Goal: Task Accomplishment & Management: Manage account settings

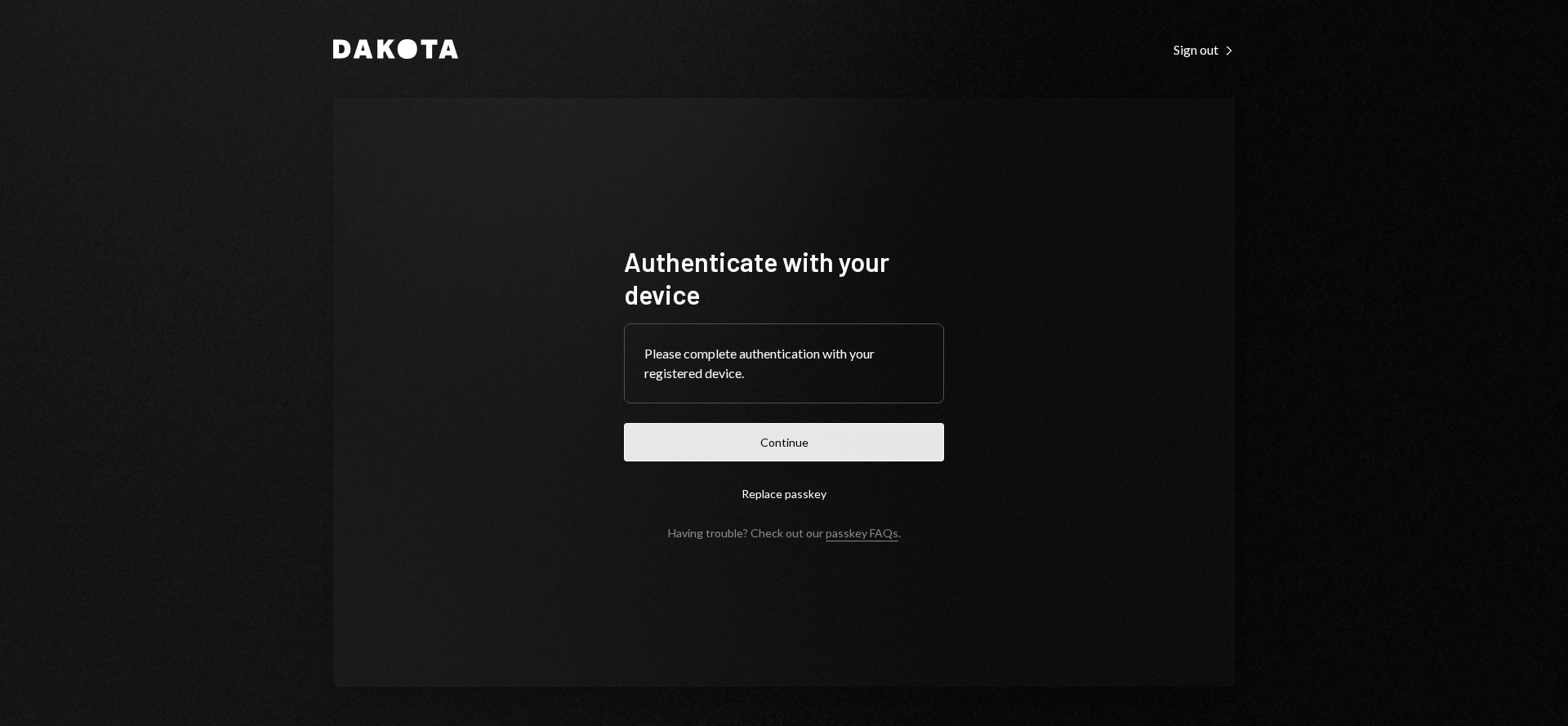
click at [818, 431] on button "Continue" at bounding box center [784, 442] width 320 height 38
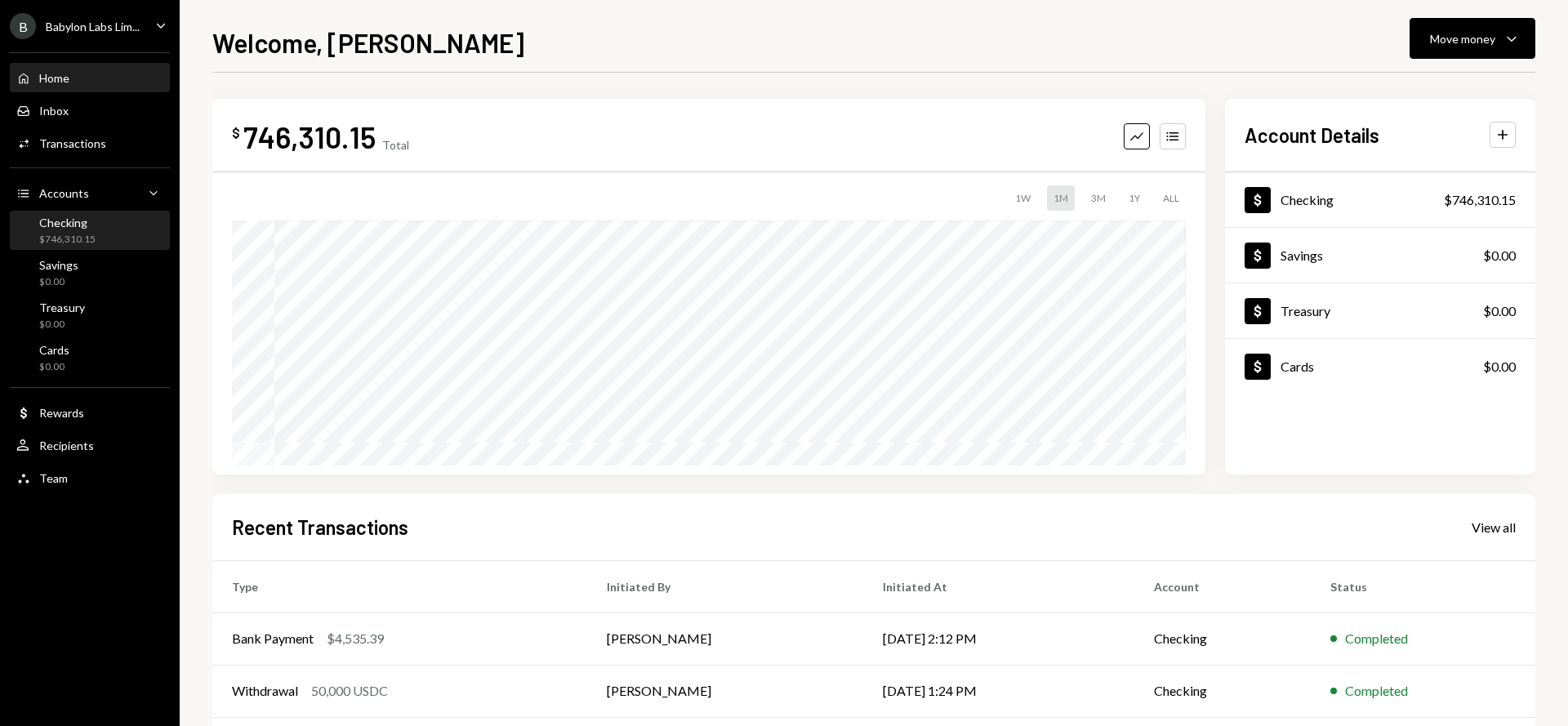
click at [84, 233] on div "$746,310.15" at bounding box center [67, 240] width 56 height 14
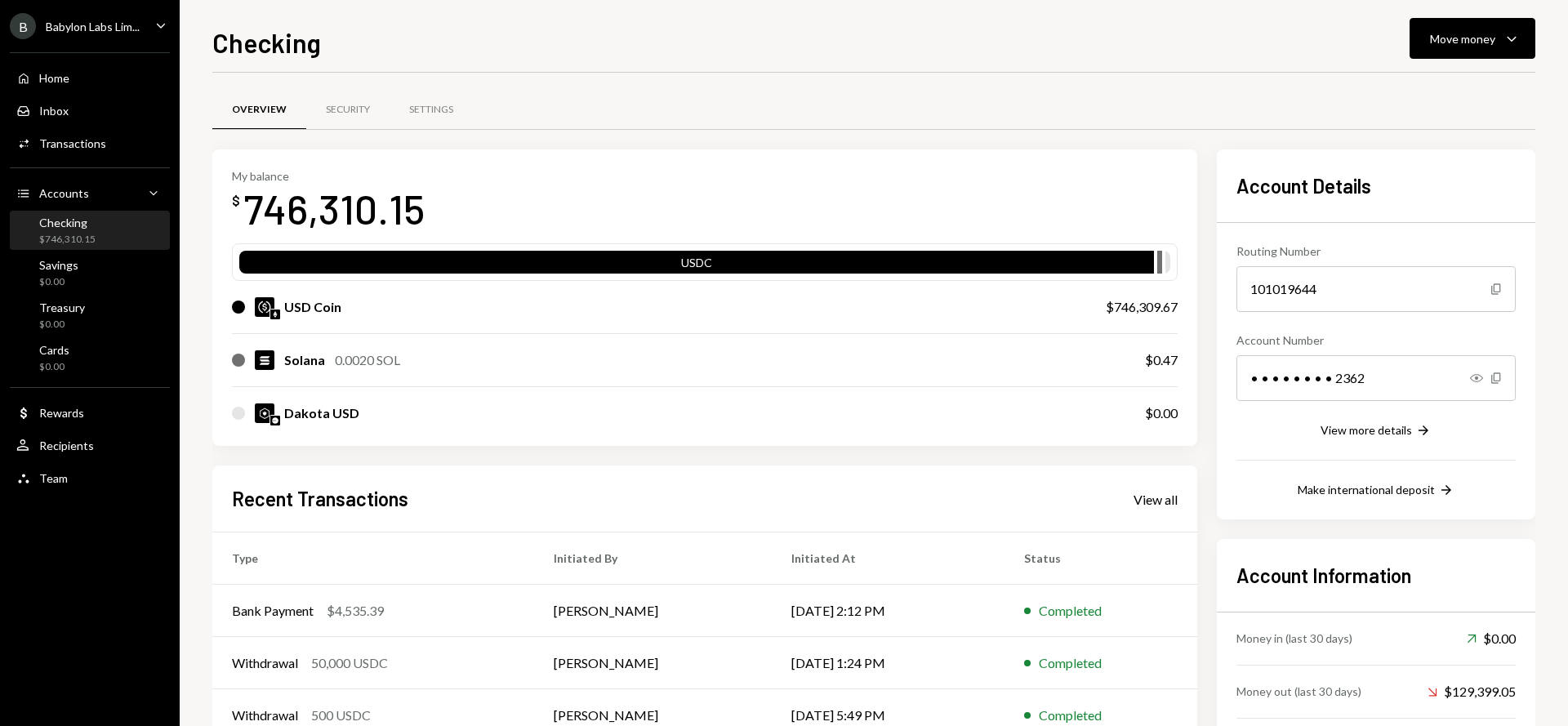
click at [1133, 310] on div "$746,309.67" at bounding box center [1142, 307] width 72 height 20
copy div "$746,309.67"
click at [100, 34] on div "B Babylon Labs Lim..." at bounding box center [75, 27] width 130 height 27
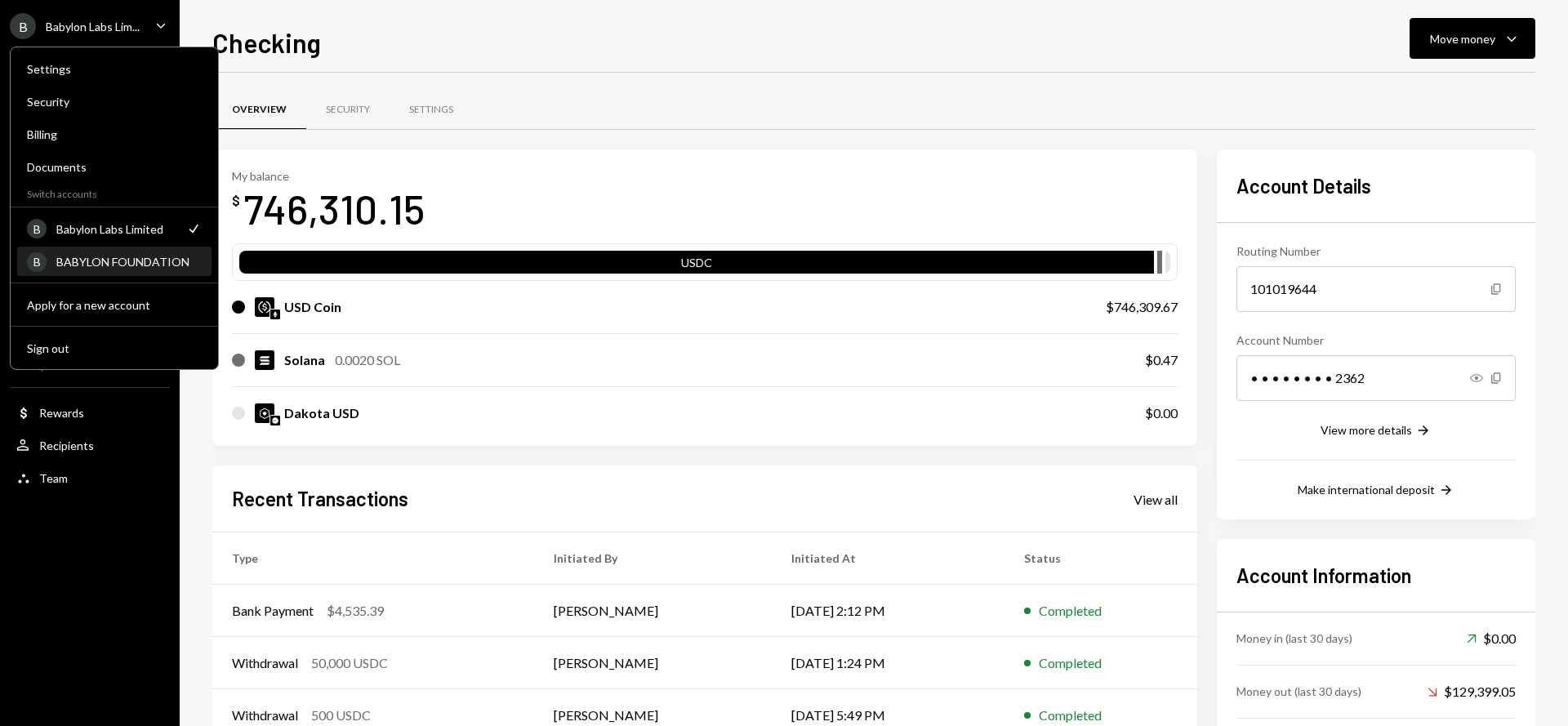
click at [125, 266] on div "BABYLON FOUNDATION" at bounding box center [129, 261] width 145 height 14
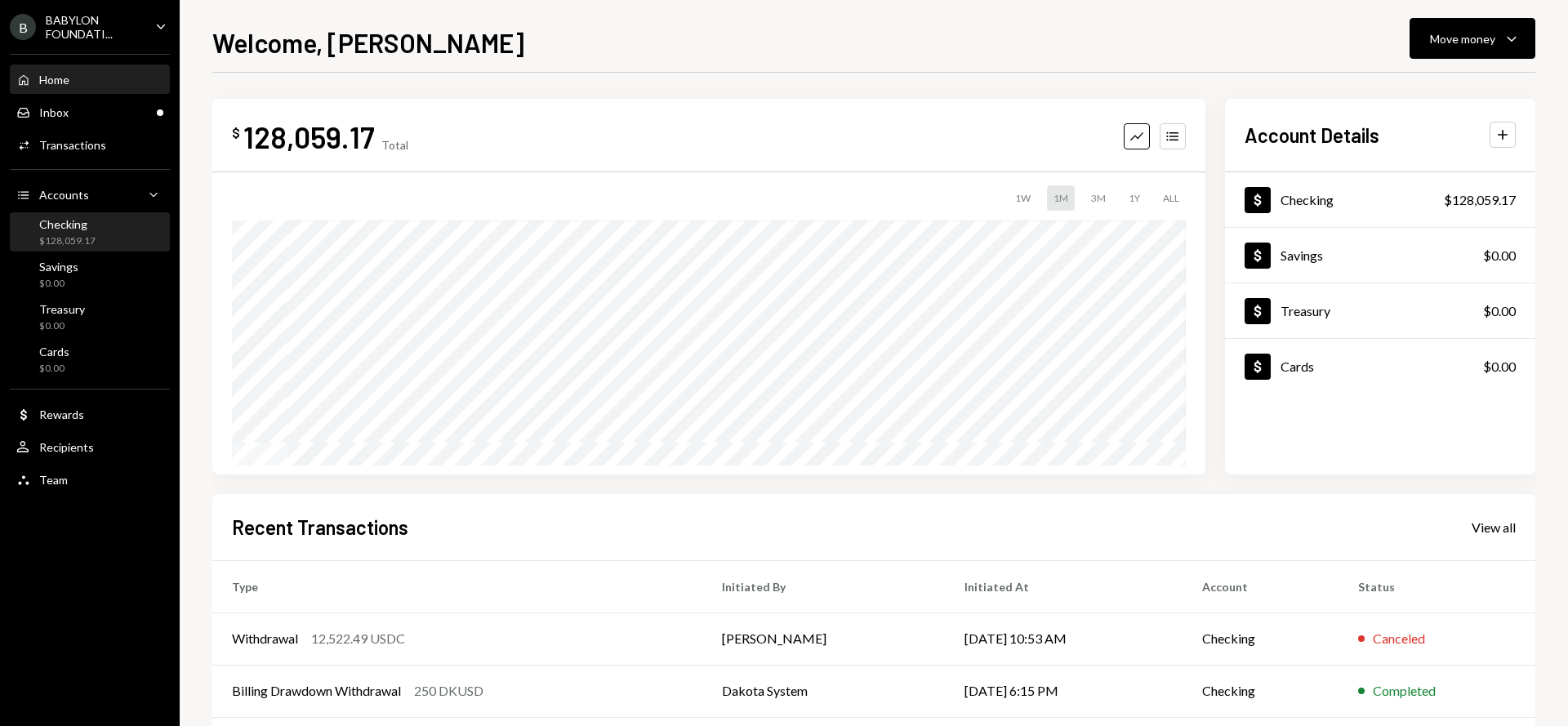
click at [93, 231] on div "Checking $128,059.17" at bounding box center [67, 232] width 56 height 31
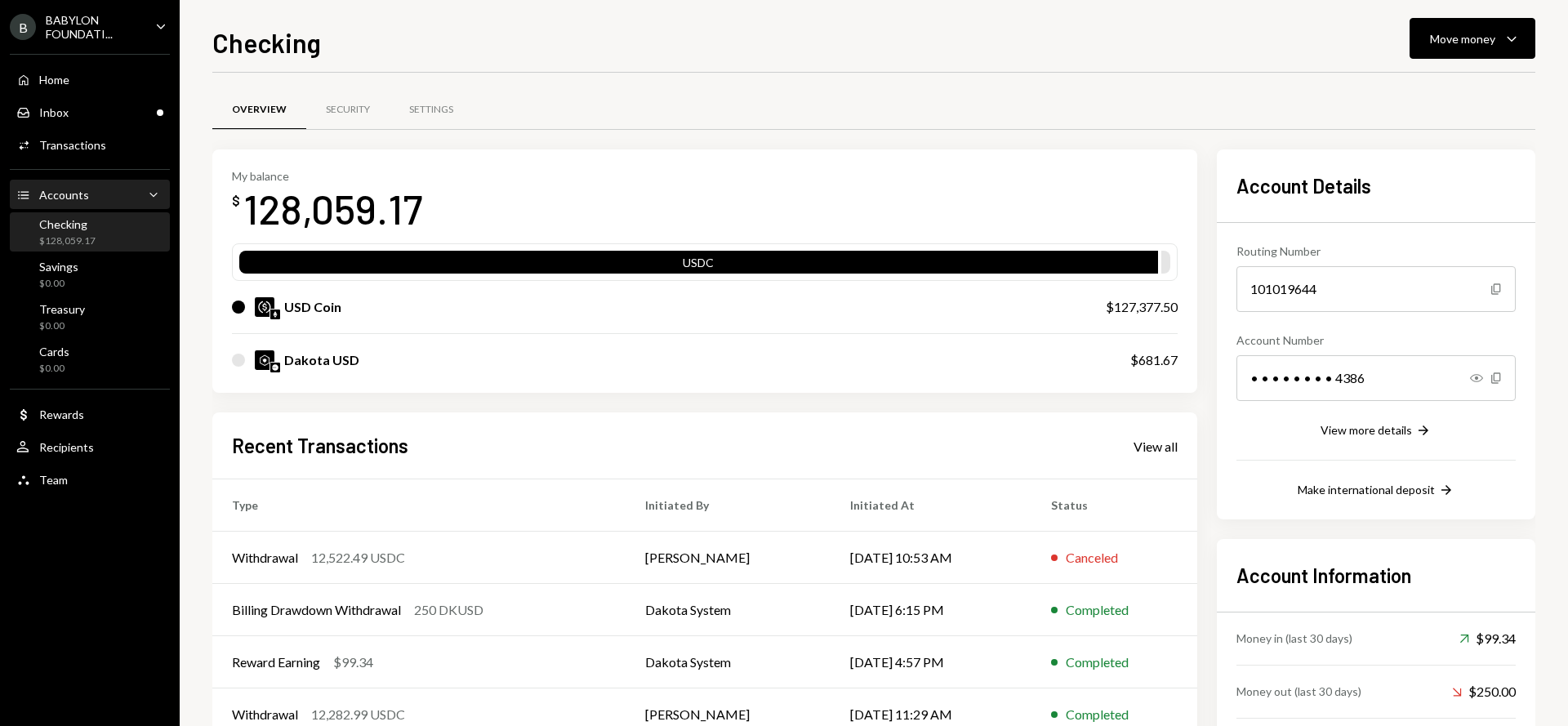
click at [83, 196] on div "Accounts" at bounding box center [64, 194] width 50 height 14
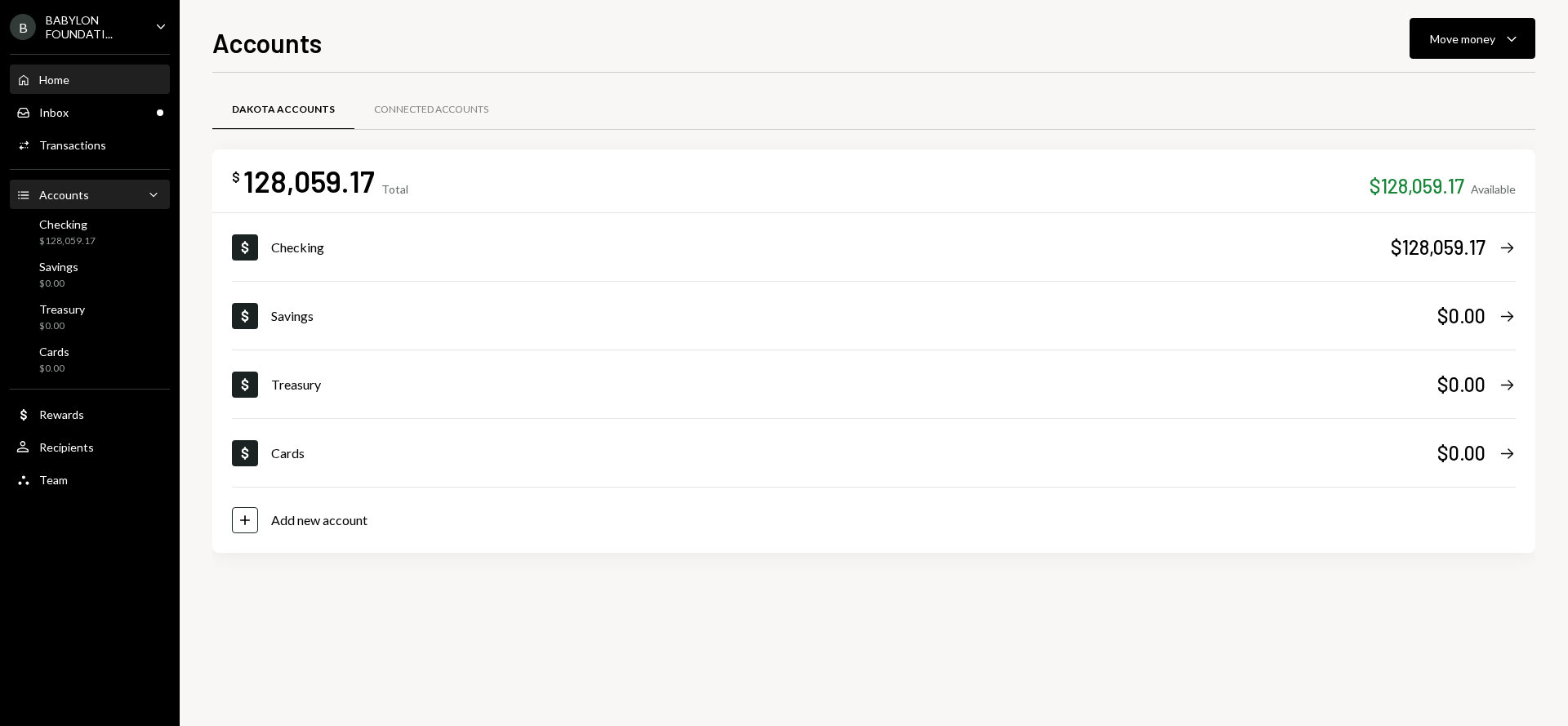
click at [64, 73] on div "Home Home" at bounding box center [43, 80] width 53 height 15
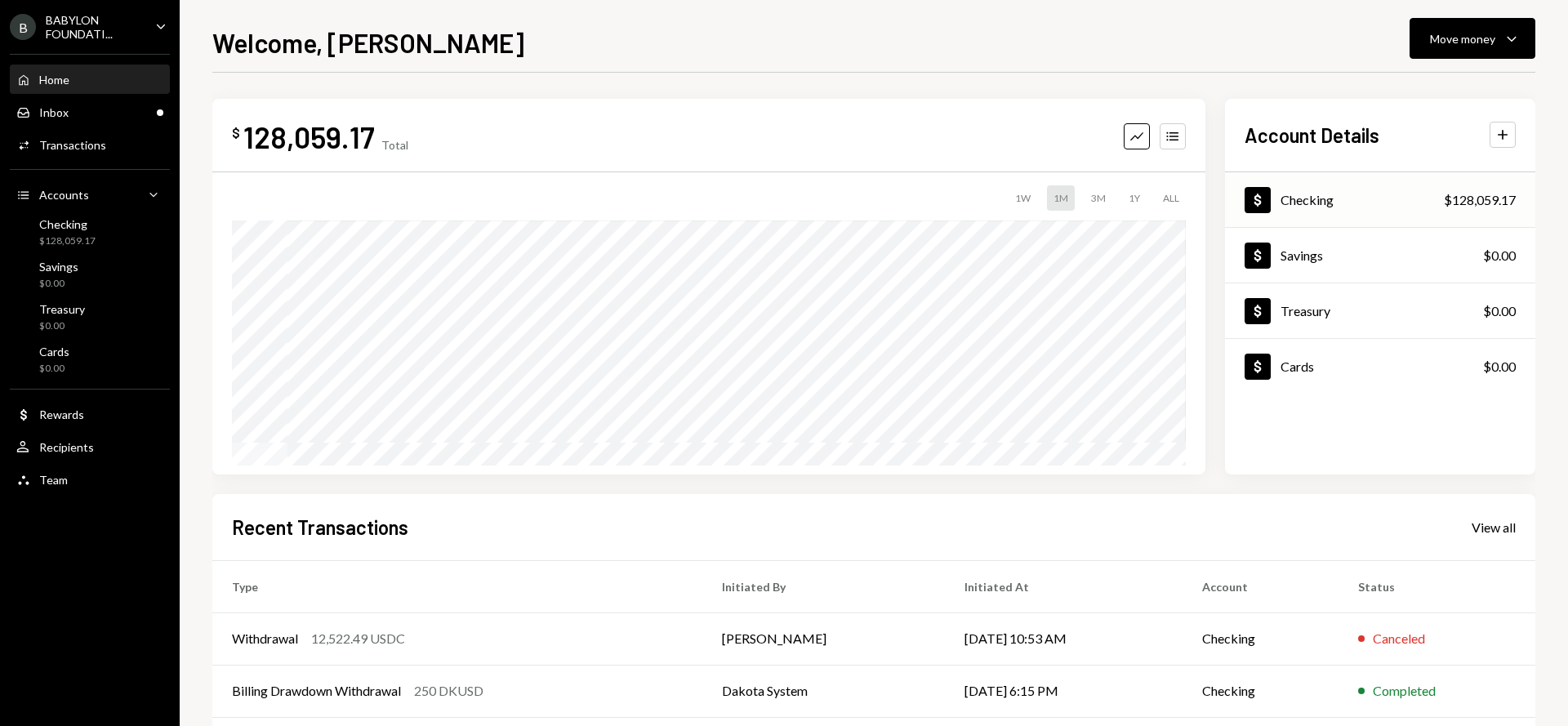
click at [1488, 201] on div "$128,059.17" at bounding box center [1480, 200] width 72 height 20
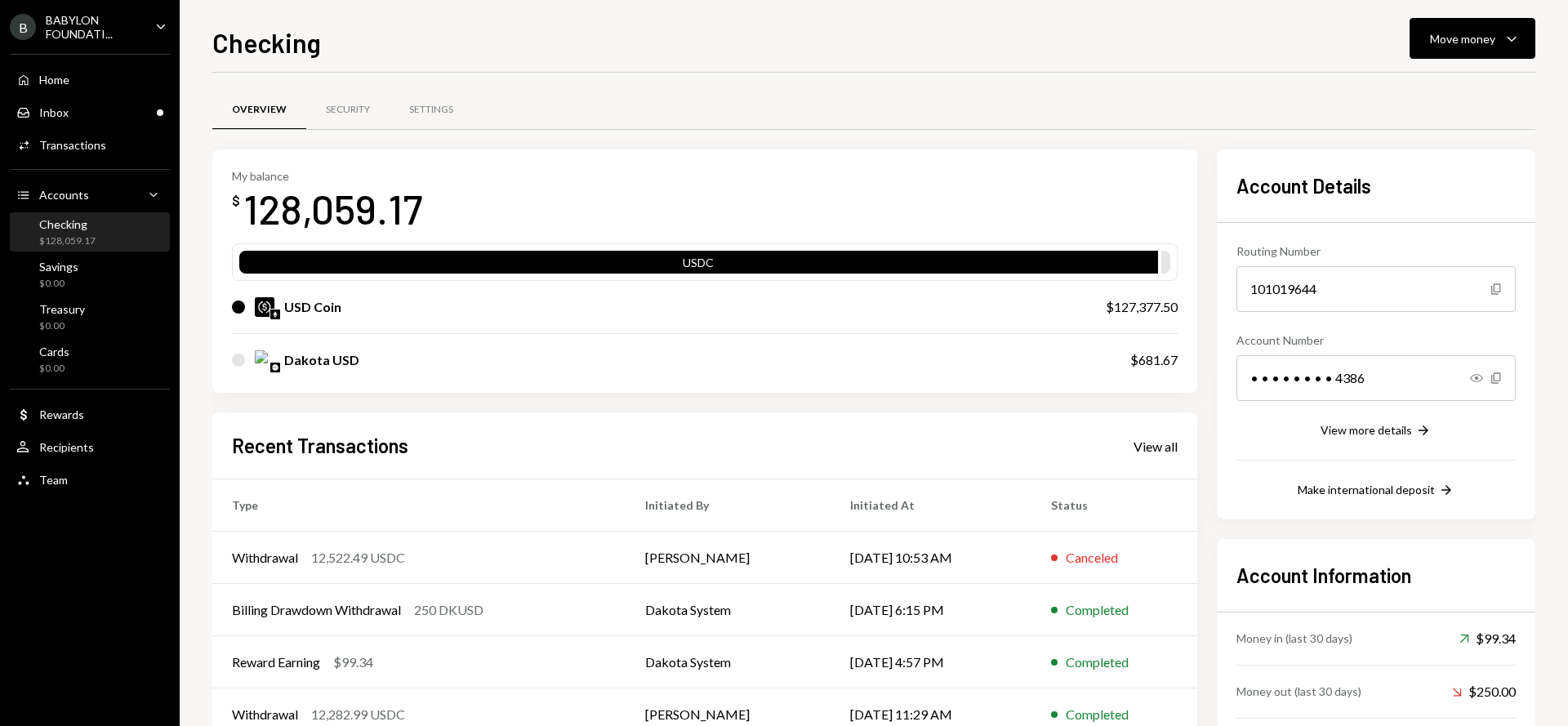
click at [1488, 201] on div "Account Details Routing Number 101019644 Copy Account Number • • • • • • • • 43…" at bounding box center [1376, 334] width 280 height 331
click at [322, 200] on div "128,059.17" at bounding box center [333, 209] width 179 height 51
copy div "128,059.17"
drag, startPoint x: 1137, startPoint y: 362, endPoint x: 1178, endPoint y: 361, distance: 41.0
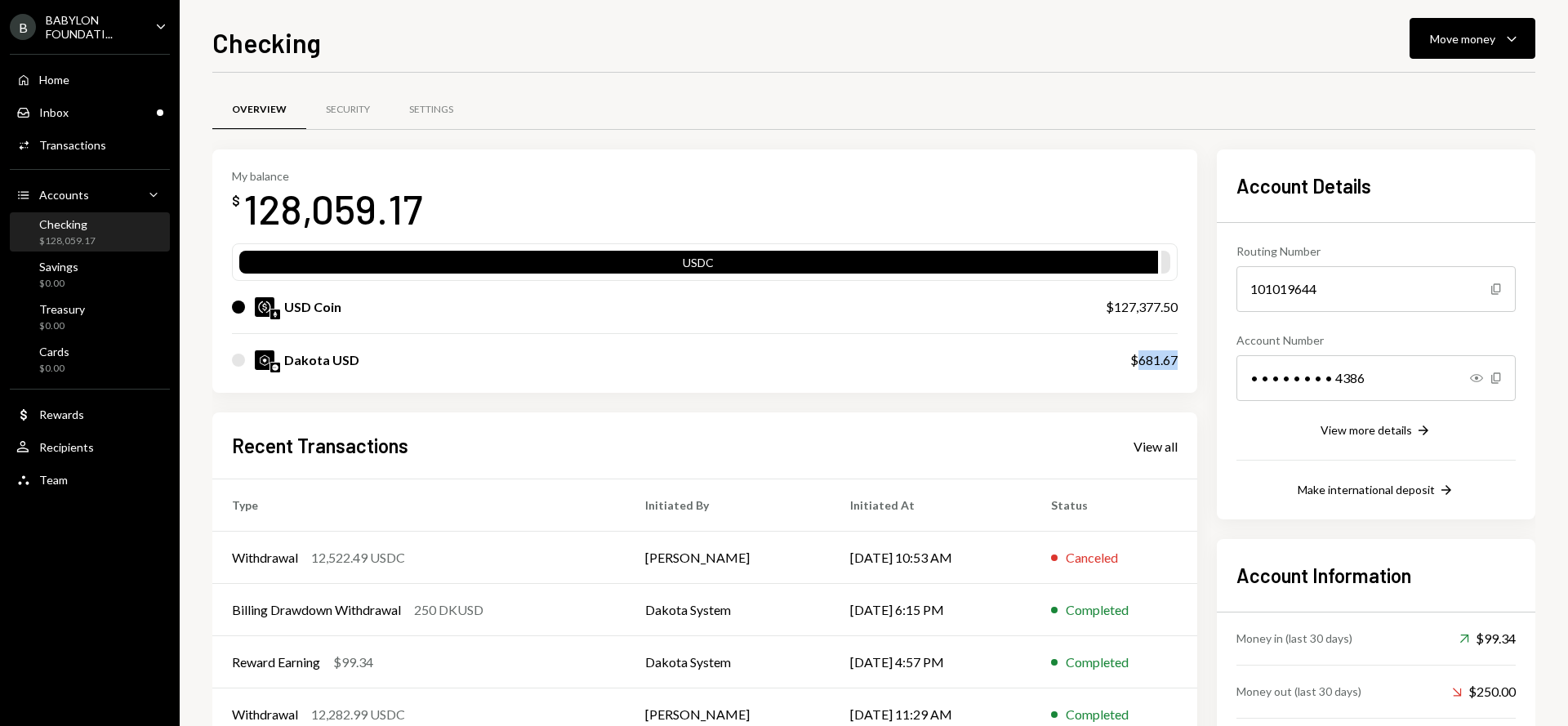
click at [1178, 361] on div "My balance $ 128,059.17 USDC USD Coin $127,377.50 Dakota USD $681.67" at bounding box center [704, 271] width 985 height 244
copy div "681.67"
click at [71, 85] on div "Home Home" at bounding box center [90, 80] width 147 height 15
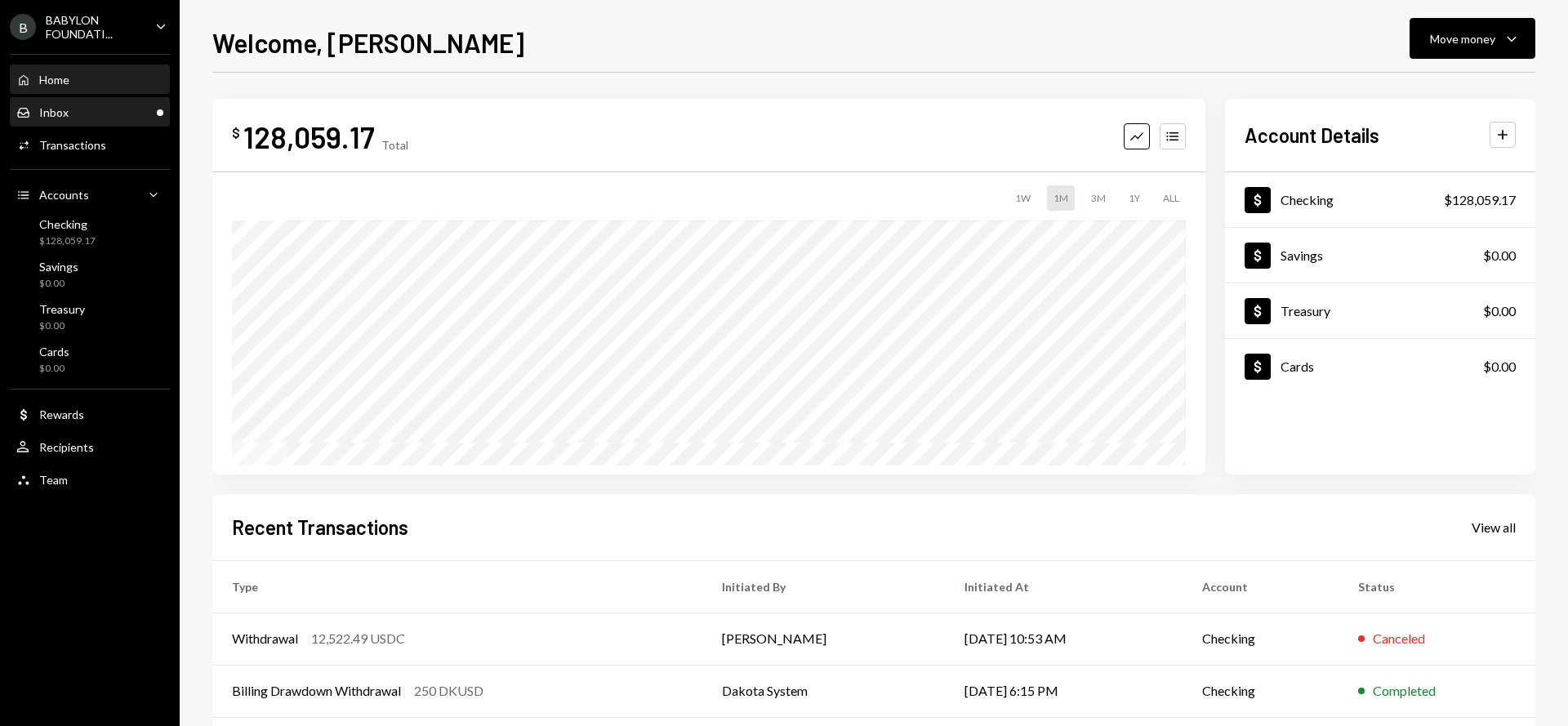
click at [80, 114] on div "Inbox Inbox" at bounding box center [90, 113] width 147 height 15
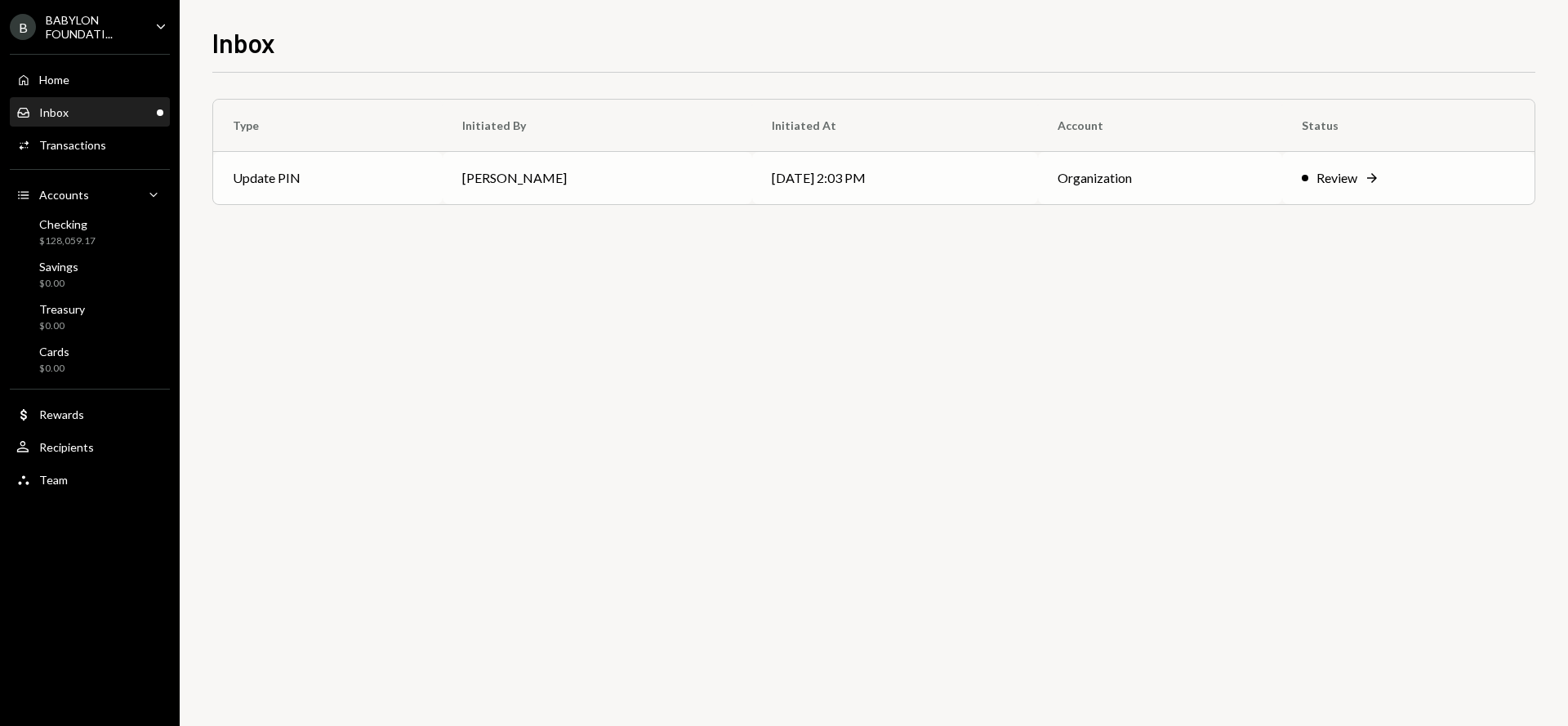
click at [332, 178] on td "Update PIN" at bounding box center [328, 178] width 230 height 52
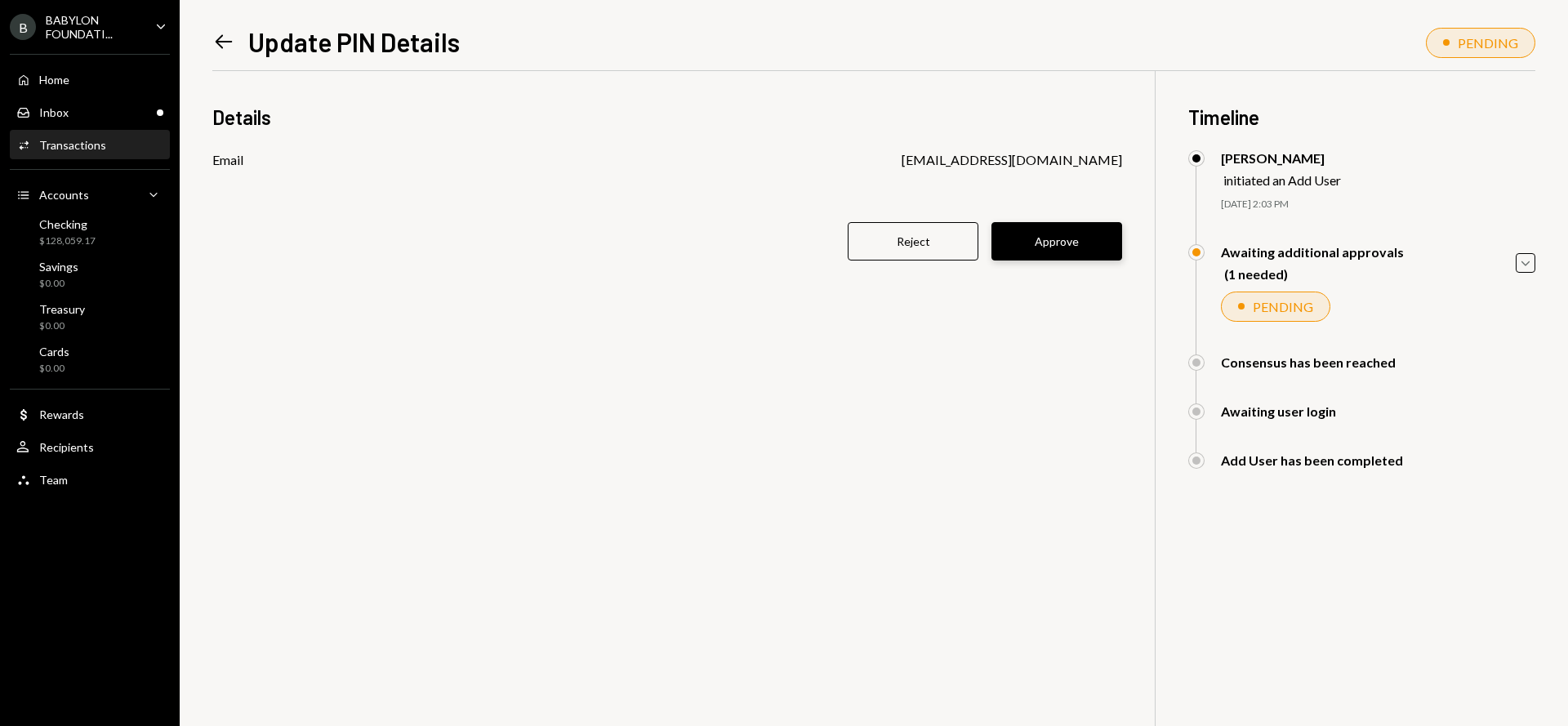
click at [1074, 239] on button "Approve" at bounding box center [1057, 241] width 131 height 38
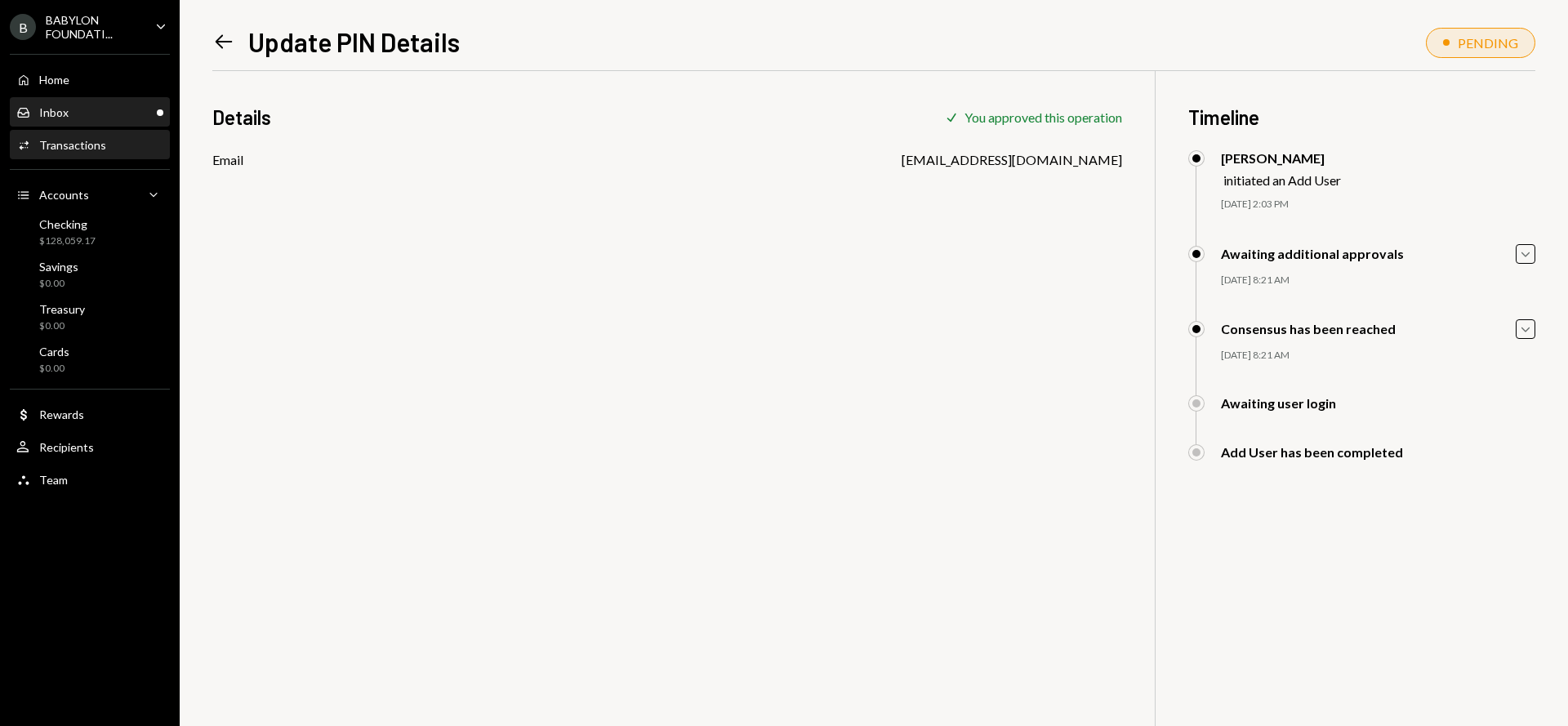
click at [95, 115] on div "Inbox Inbox" at bounding box center [90, 113] width 147 height 15
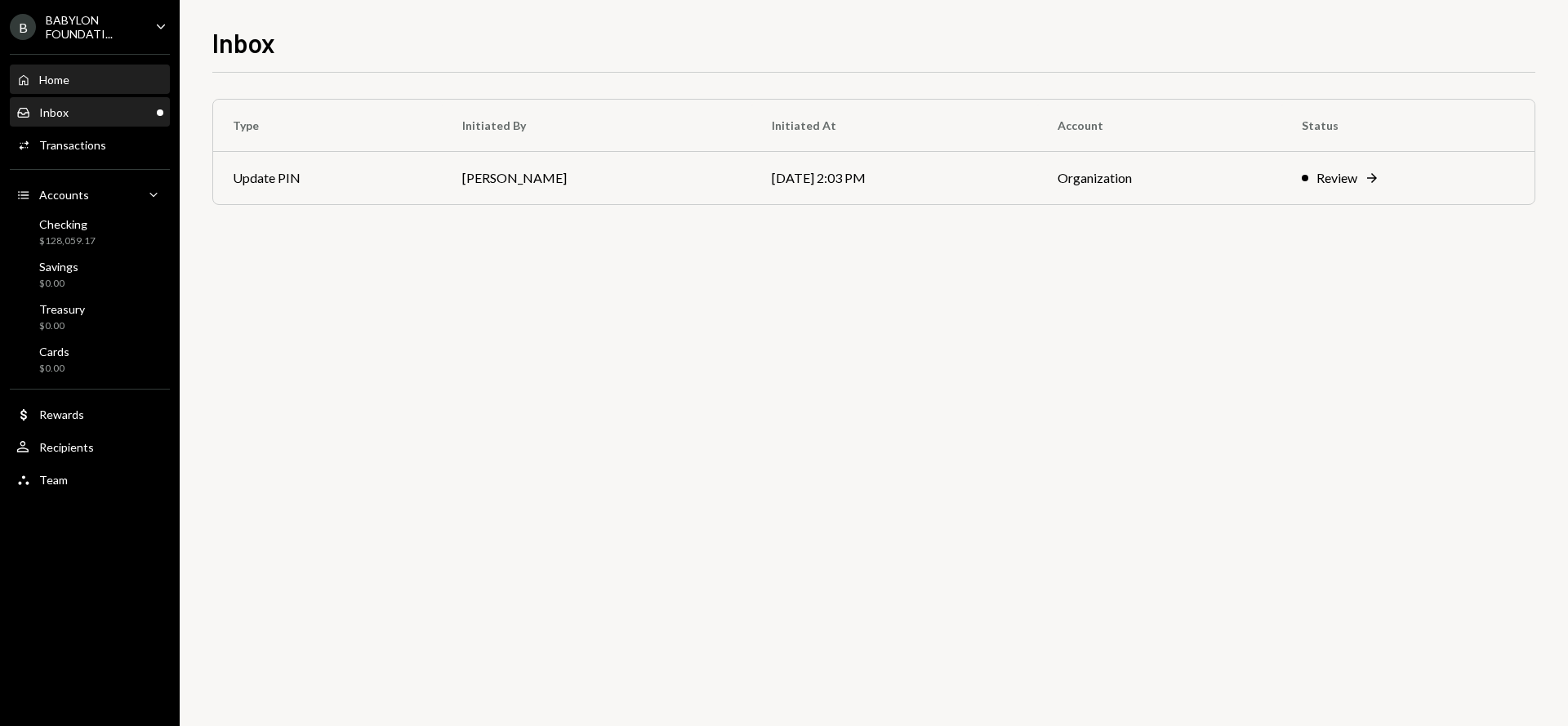
click at [89, 81] on div "Home Home" at bounding box center [90, 80] width 147 height 15
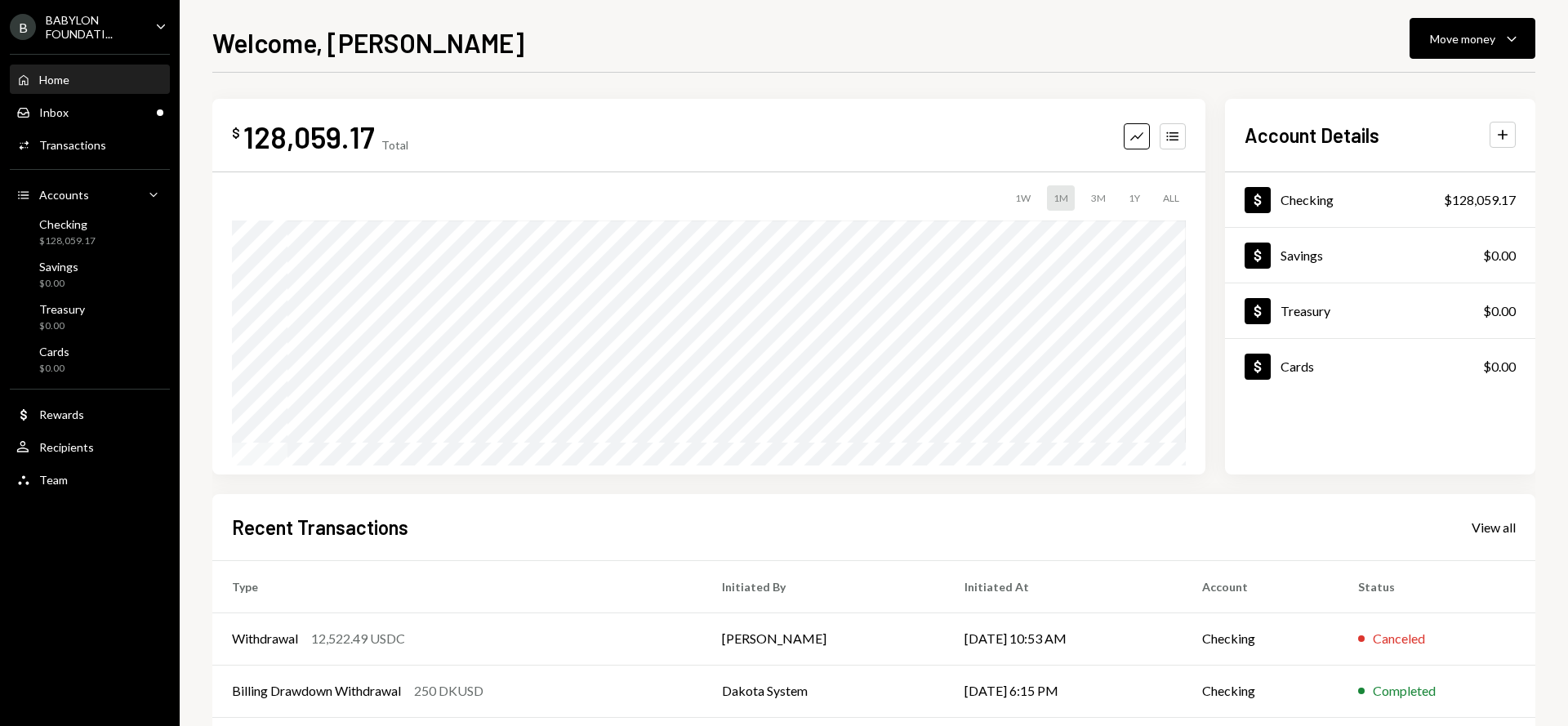
click at [120, 27] on div "BABYLON FOUNDATI..." at bounding box center [94, 27] width 96 height 27
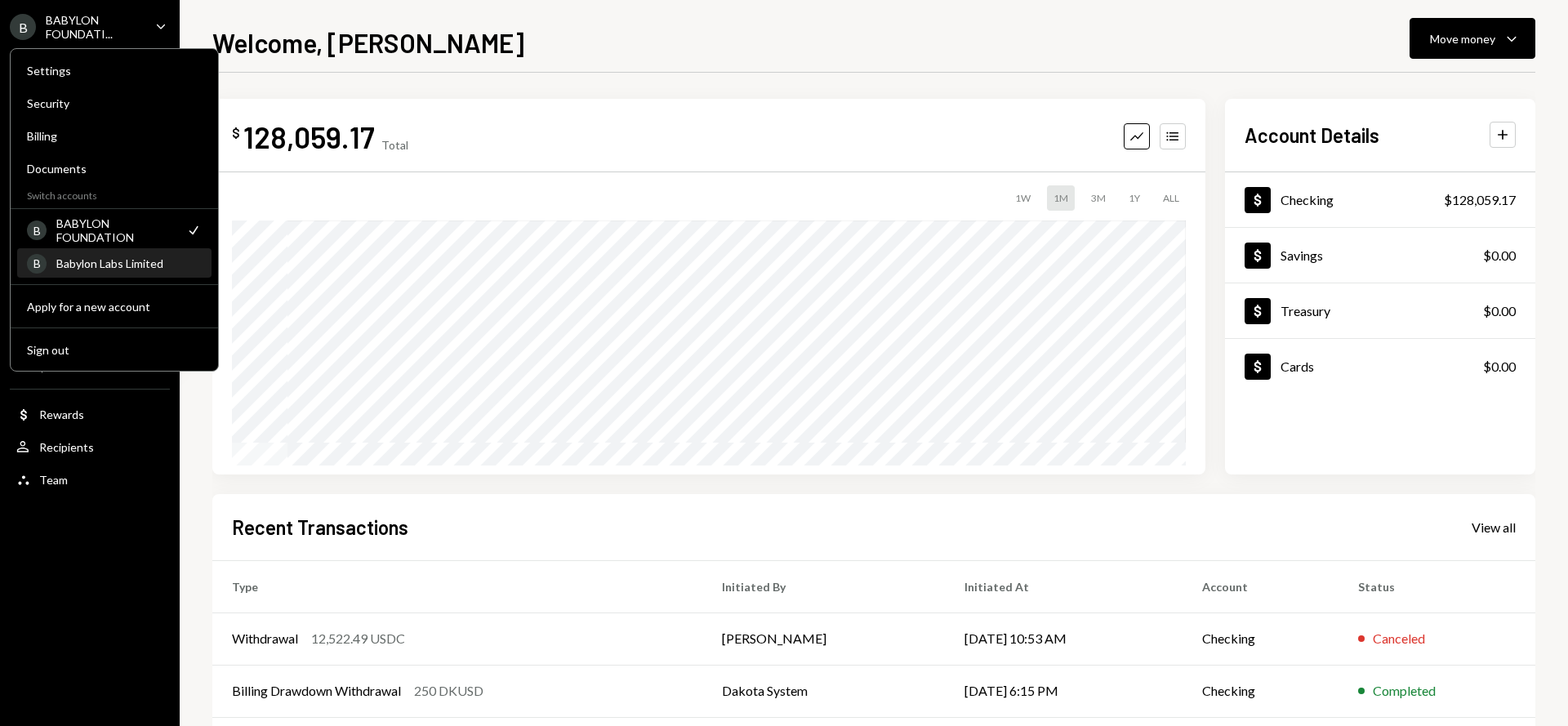
click at [133, 263] on div "Babylon Labs Limited" at bounding box center [129, 263] width 145 height 14
